Goal: Task Accomplishment & Management: Complete application form

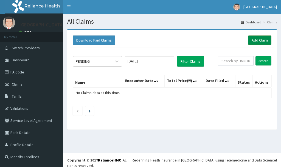
click at [258, 40] on link "Add Claim" at bounding box center [259, 39] width 23 height 9
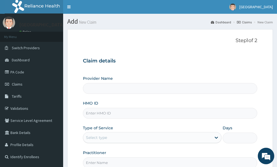
type input "[GEOGRAPHIC_DATA] and Maternity"
click at [110, 114] on input "HMO ID" at bounding box center [170, 113] width 174 height 11
paste input "EUH/10048/B"
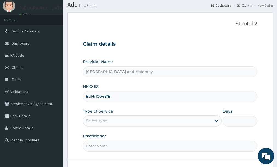
scroll to position [27, 0]
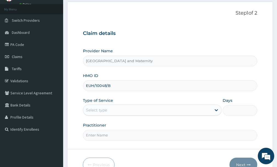
type input "EUH/10048/B"
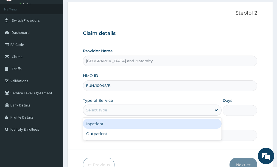
click at [113, 111] on div "Select type" at bounding box center [147, 109] width 128 height 9
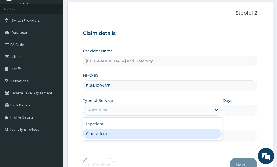
click at [109, 135] on div "Outpatient" at bounding box center [152, 133] width 139 height 10
type input "1"
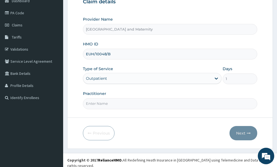
scroll to position [0, 0]
click at [115, 105] on input "Practitioner" at bounding box center [170, 103] width 174 height 11
type input "DR ANTHONY"
click at [242, 132] on button "Next" at bounding box center [244, 133] width 28 height 14
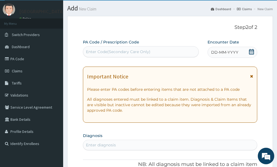
scroll to position [4, 0]
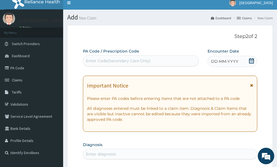
click at [139, 60] on div "Enter Code(Secondary Care Only)" at bounding box center [118, 60] width 65 height 5
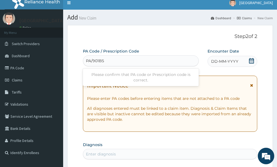
type input "PA/901B5A"
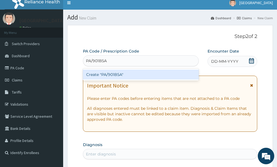
click at [126, 74] on div "Create "PA/901B5A"" at bounding box center [141, 74] width 116 height 10
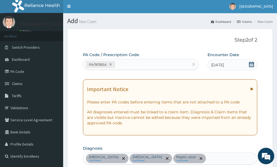
scroll to position [0, 0]
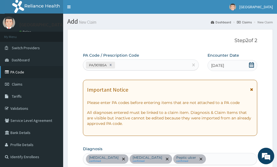
click at [29, 71] on link "PA Code" at bounding box center [31, 72] width 63 height 12
